Goal: Task Accomplishment & Management: Manage account settings

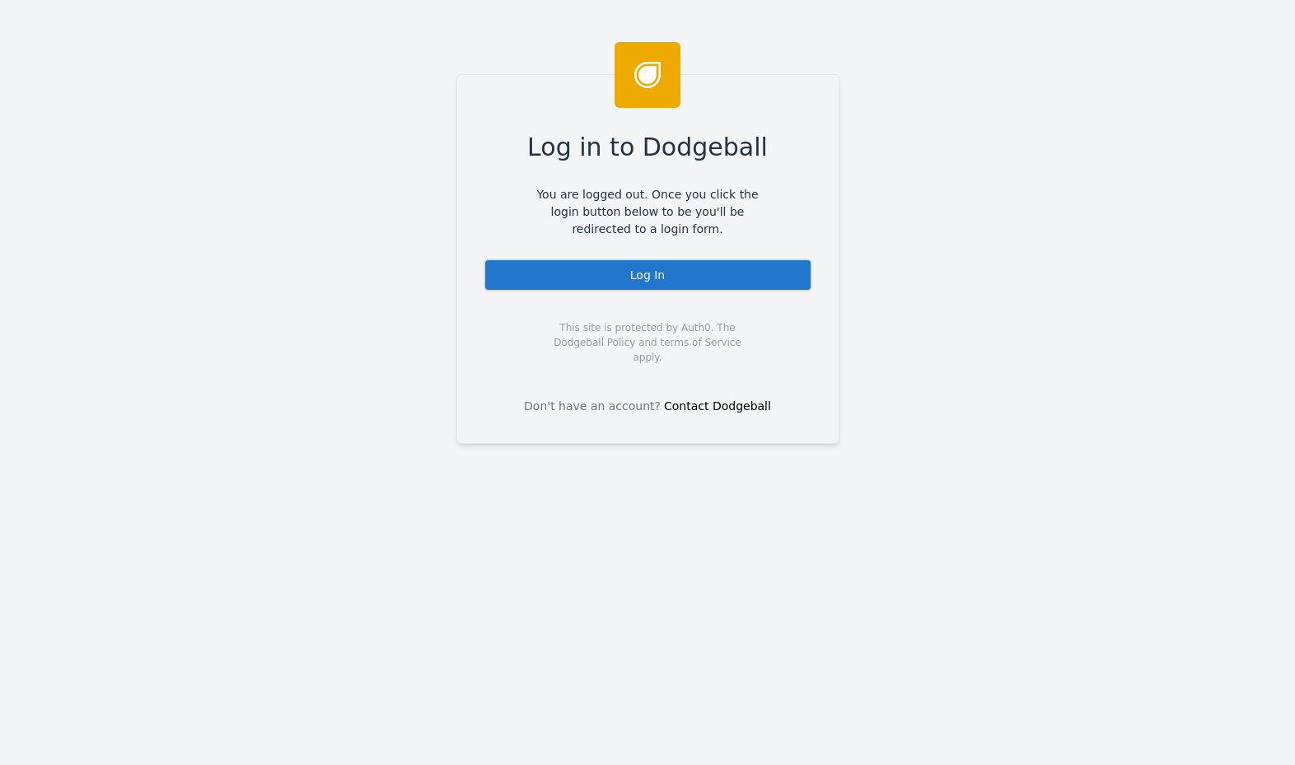
click at [657, 290] on div "Log In" at bounding box center [648, 275] width 329 height 33
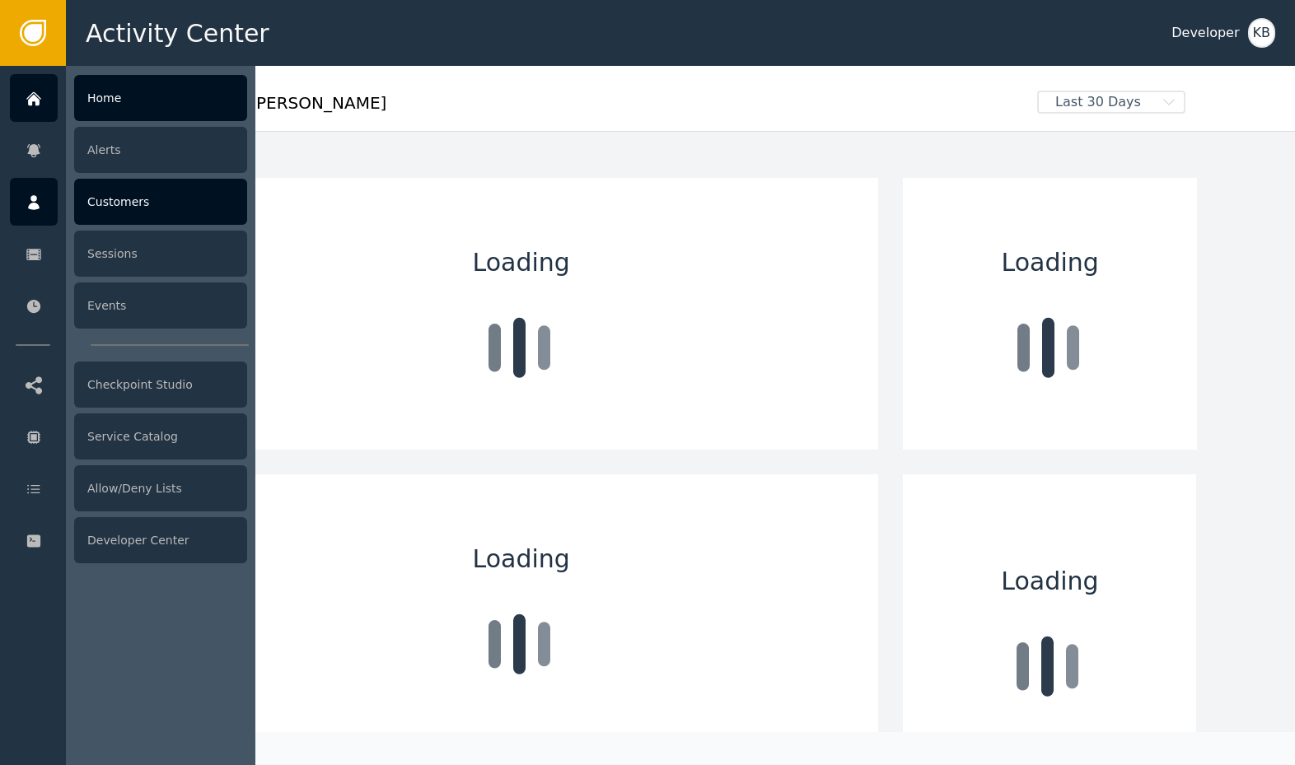
click at [53, 215] on div at bounding box center [34, 202] width 48 height 48
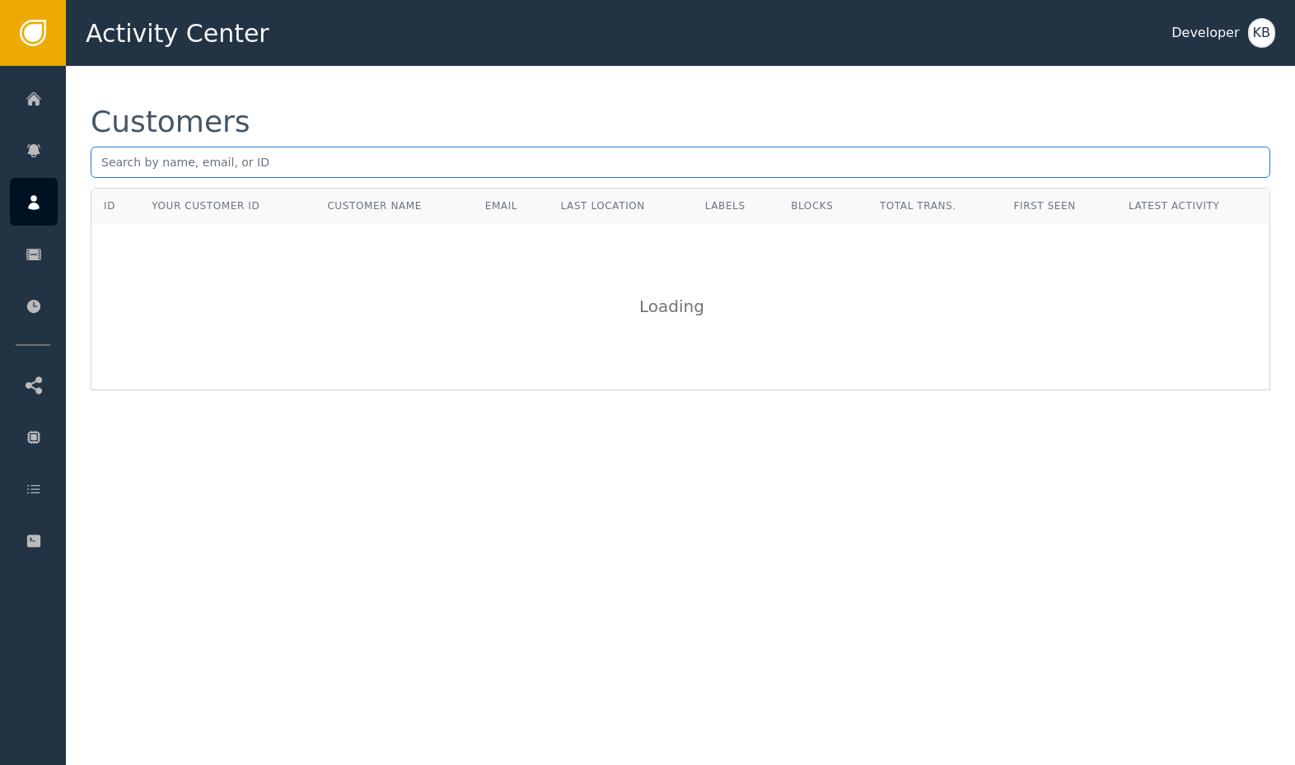
click at [234, 165] on input "text" at bounding box center [681, 162] width 1180 height 31
paste input "mubaptiste2005@gmail.com"
type input "mubaptiste2005@gmail.com"
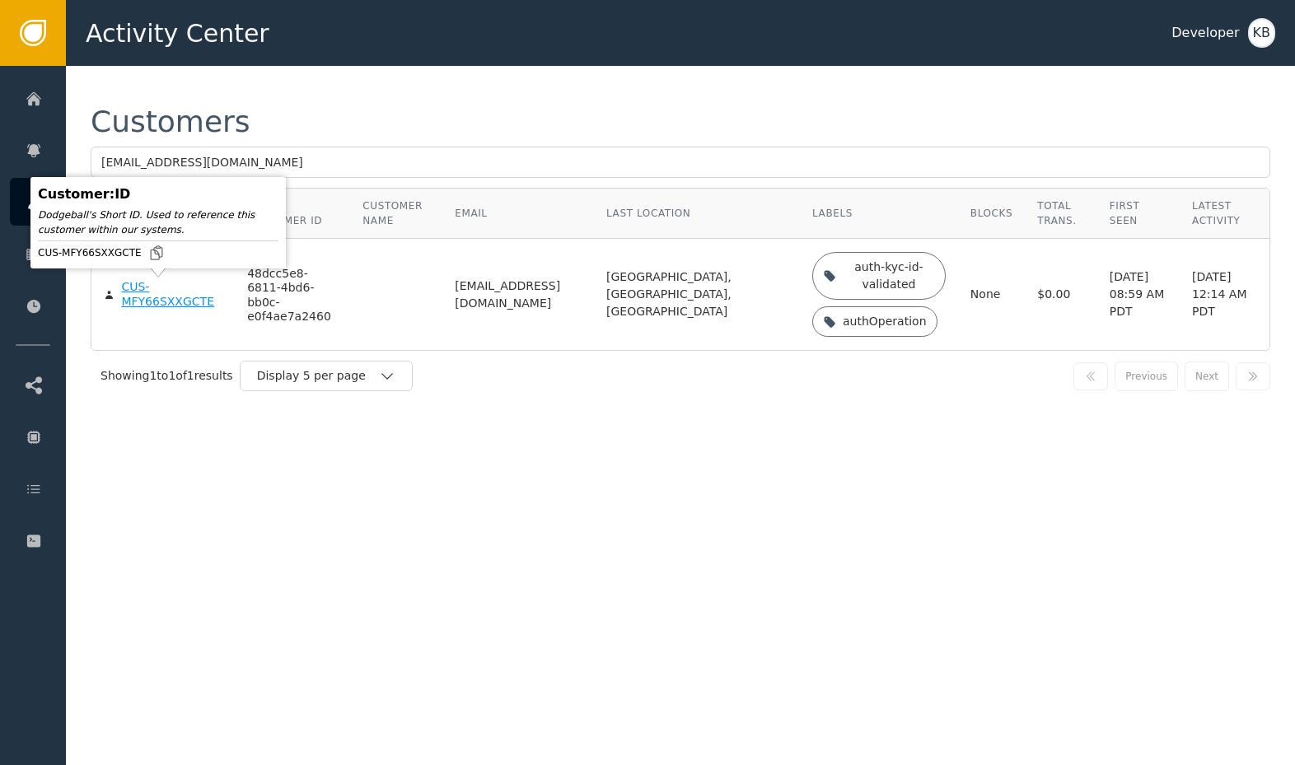
click at [152, 303] on div "CUS-MFY66SXXGCTE" at bounding box center [171, 294] width 101 height 29
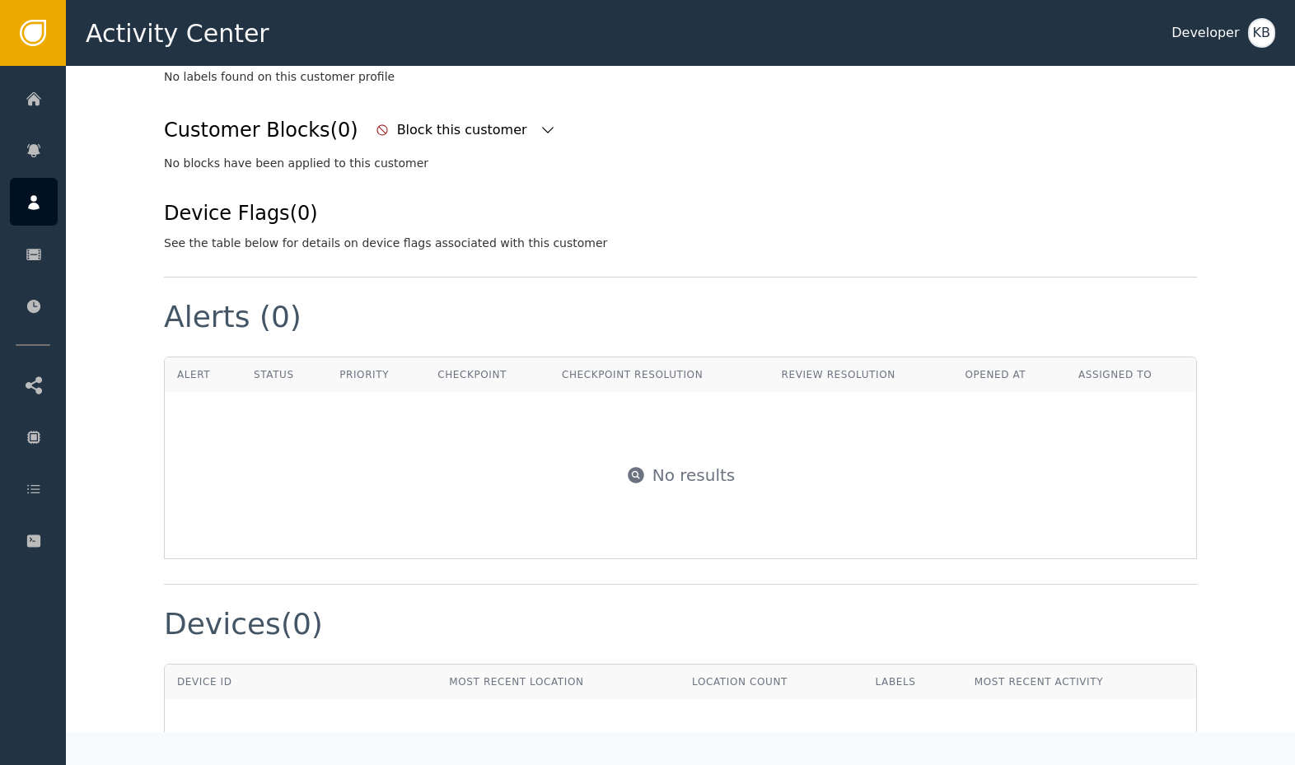
scroll to position [555, 0]
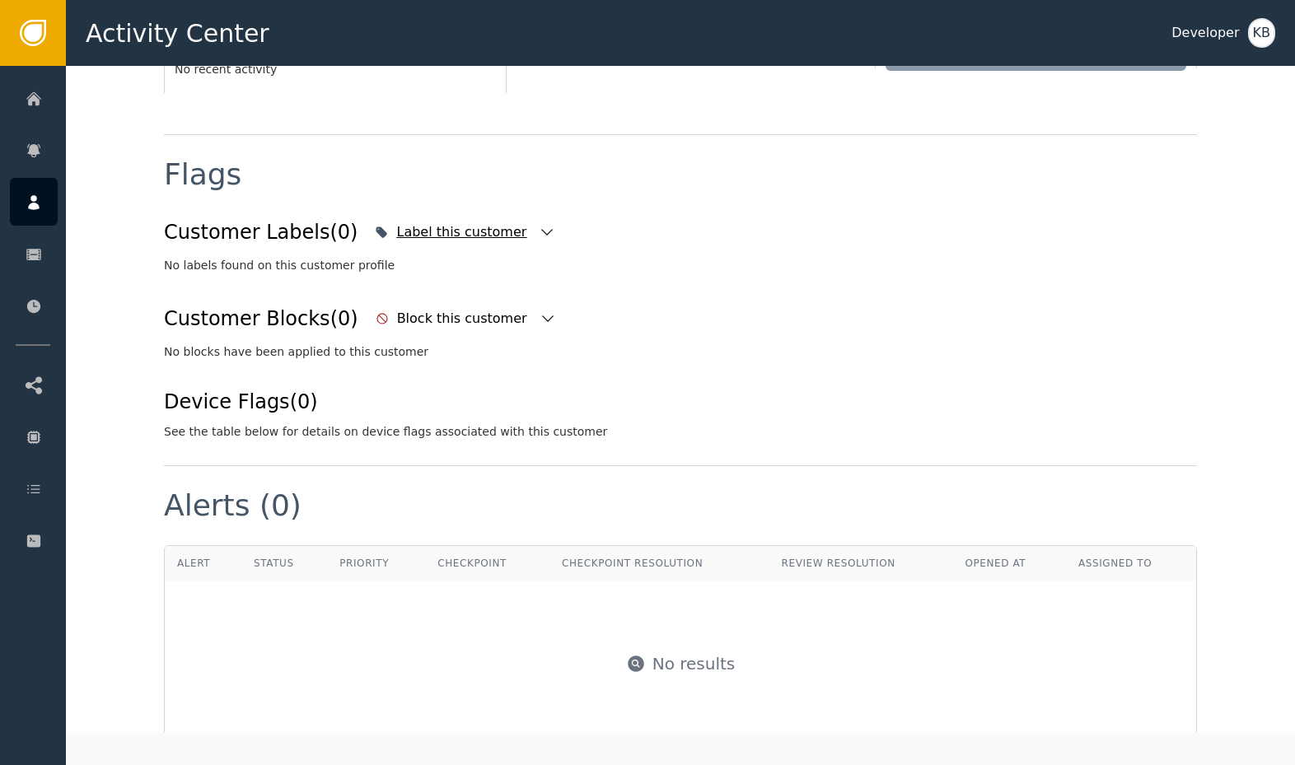
click at [539, 227] on icon "button" at bounding box center [547, 232] width 16 height 16
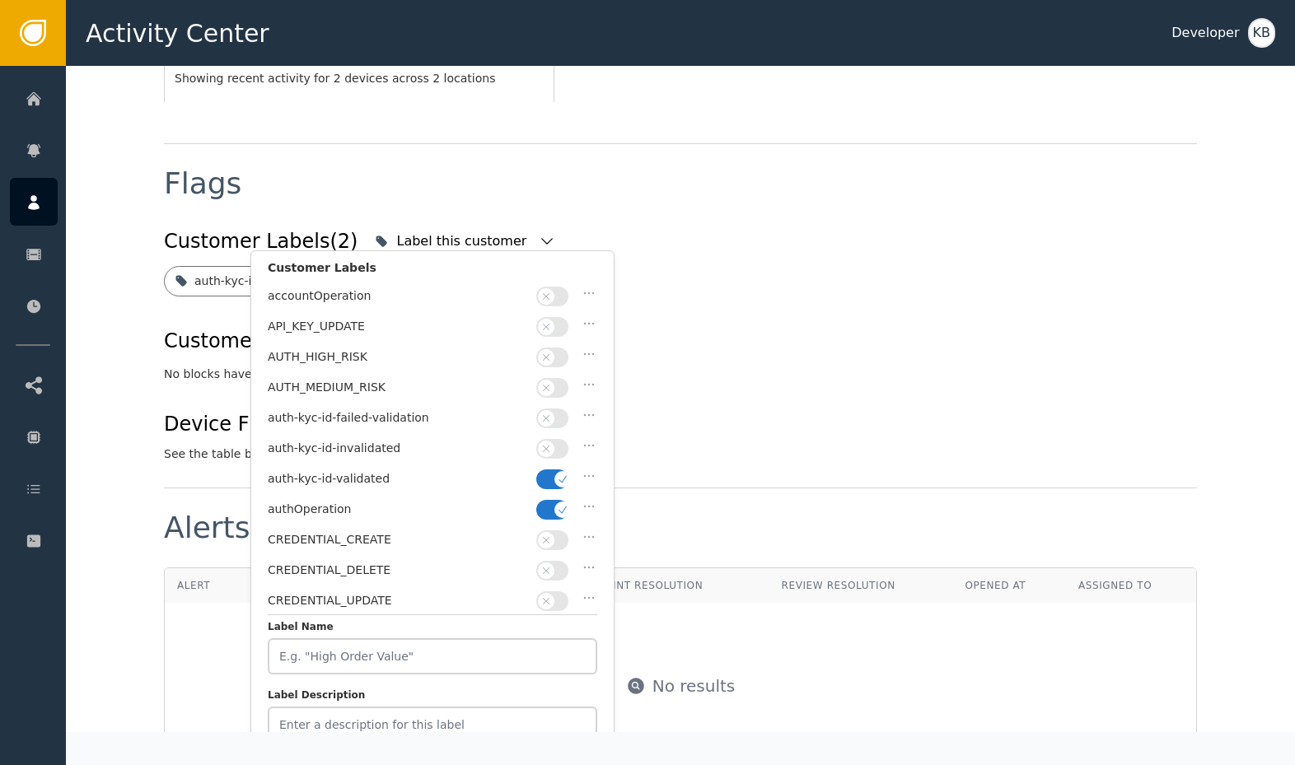
click at [557, 474] on icon "button" at bounding box center [563, 480] width 12 height 12
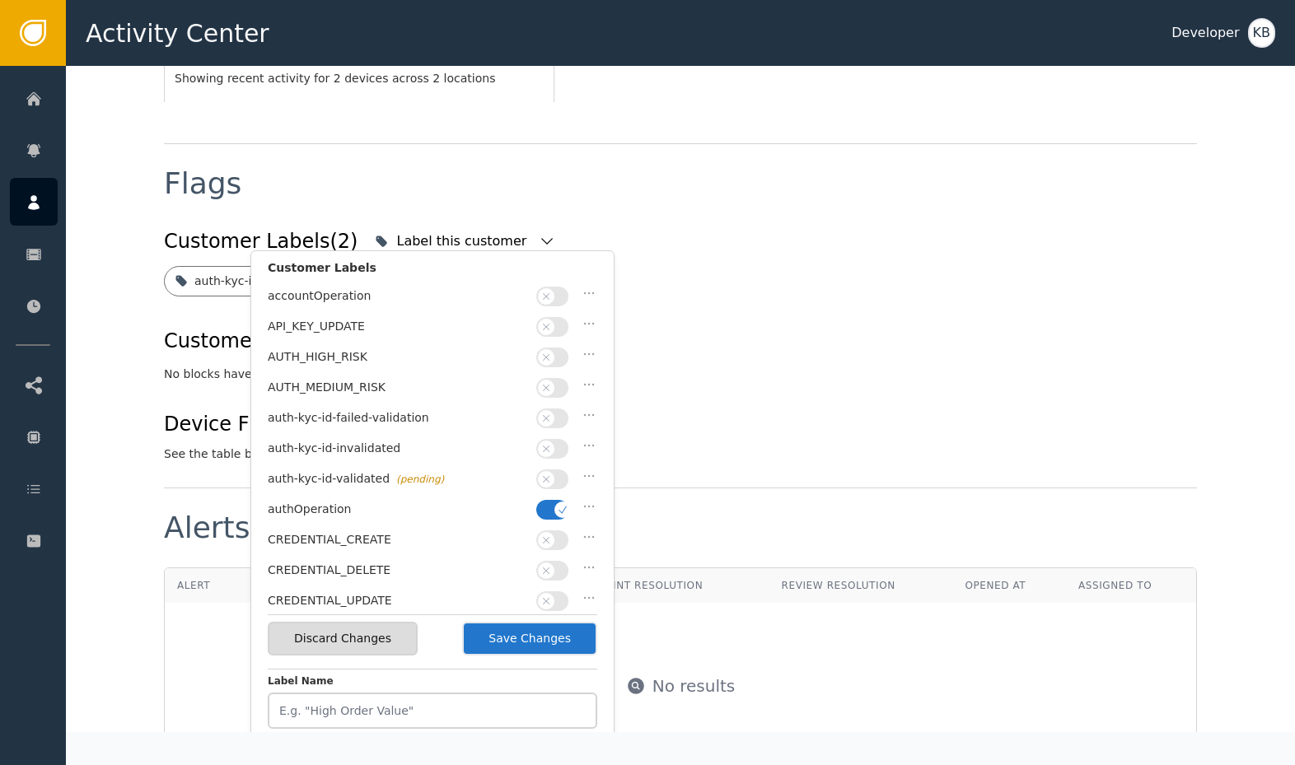
click at [555, 500] on button "button" at bounding box center [552, 510] width 32 height 20
click at [555, 470] on button "button" at bounding box center [552, 480] width 32 height 20
click at [519, 643] on button "Save Changes" at bounding box center [529, 639] width 135 height 34
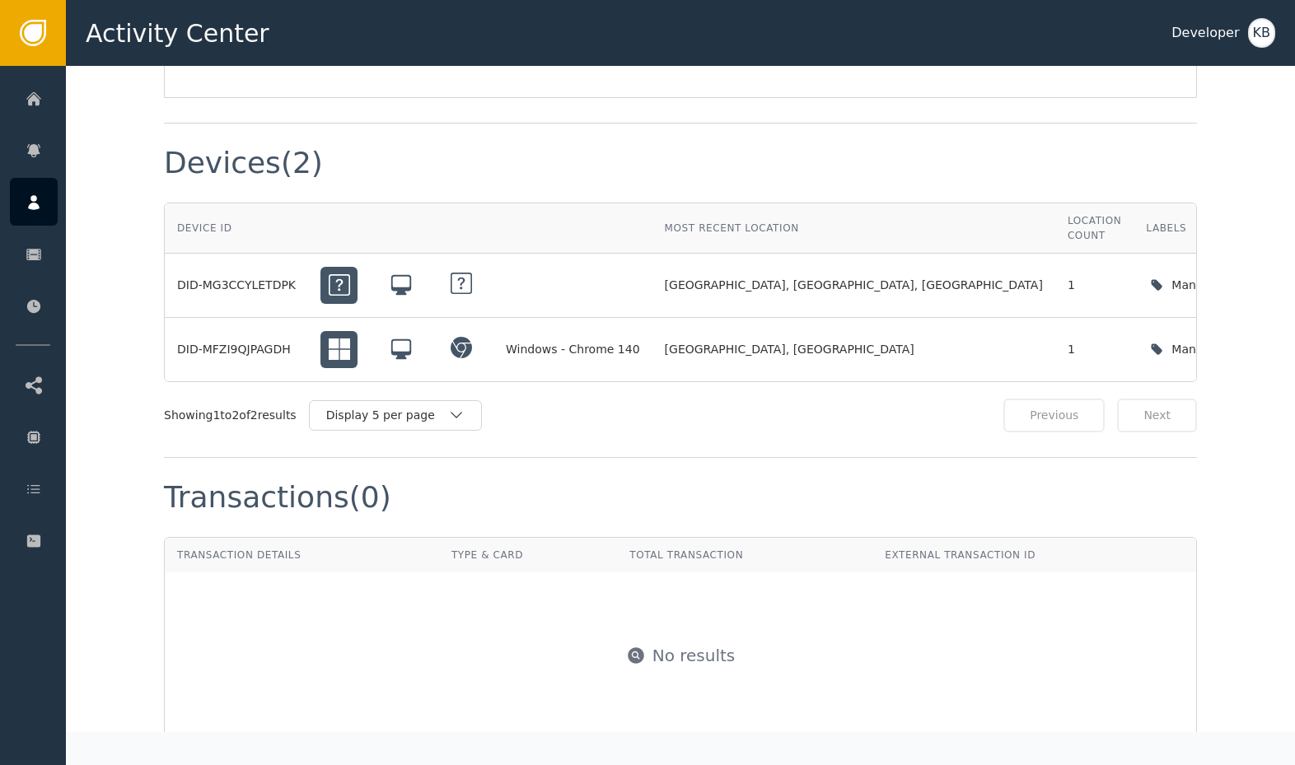
scroll to position [1251, 0]
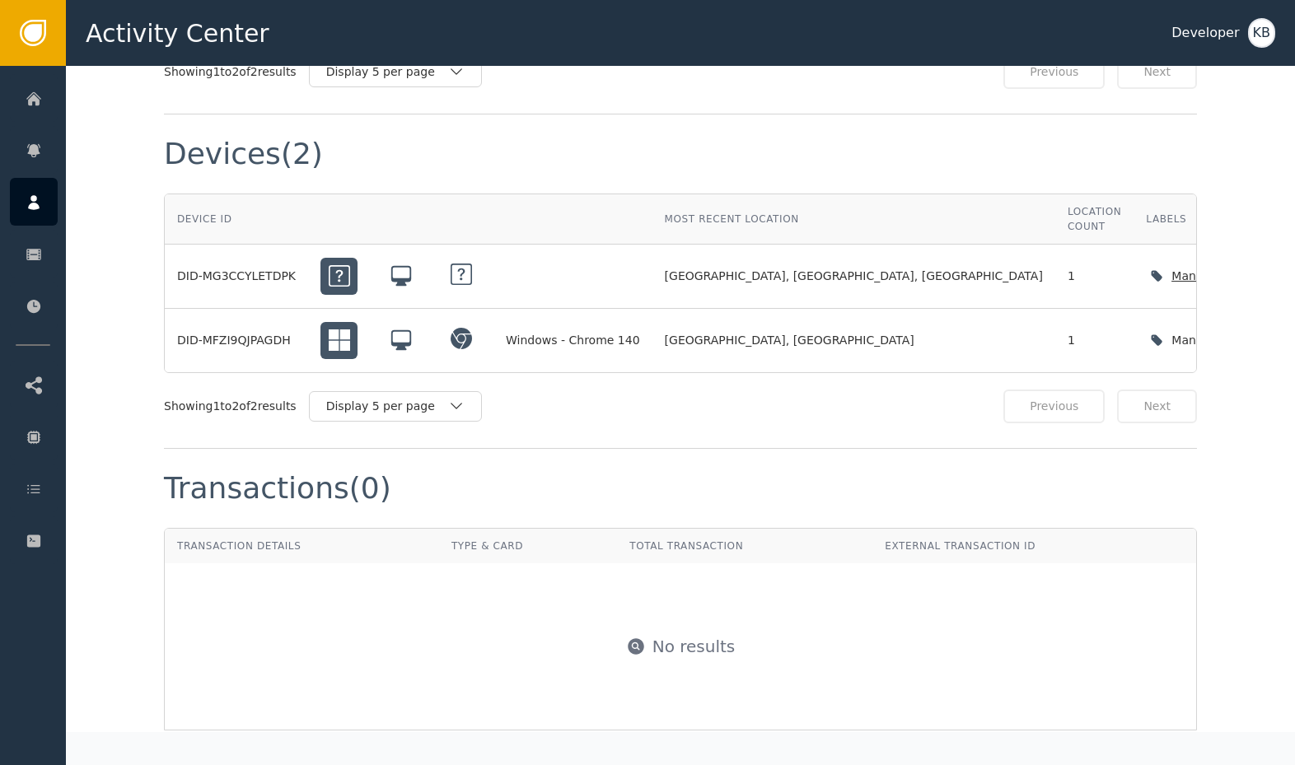
click at [1294, 268] on icon "button" at bounding box center [1317, 276] width 16 height 16
